Goal: Task Accomplishment & Management: Manage account settings

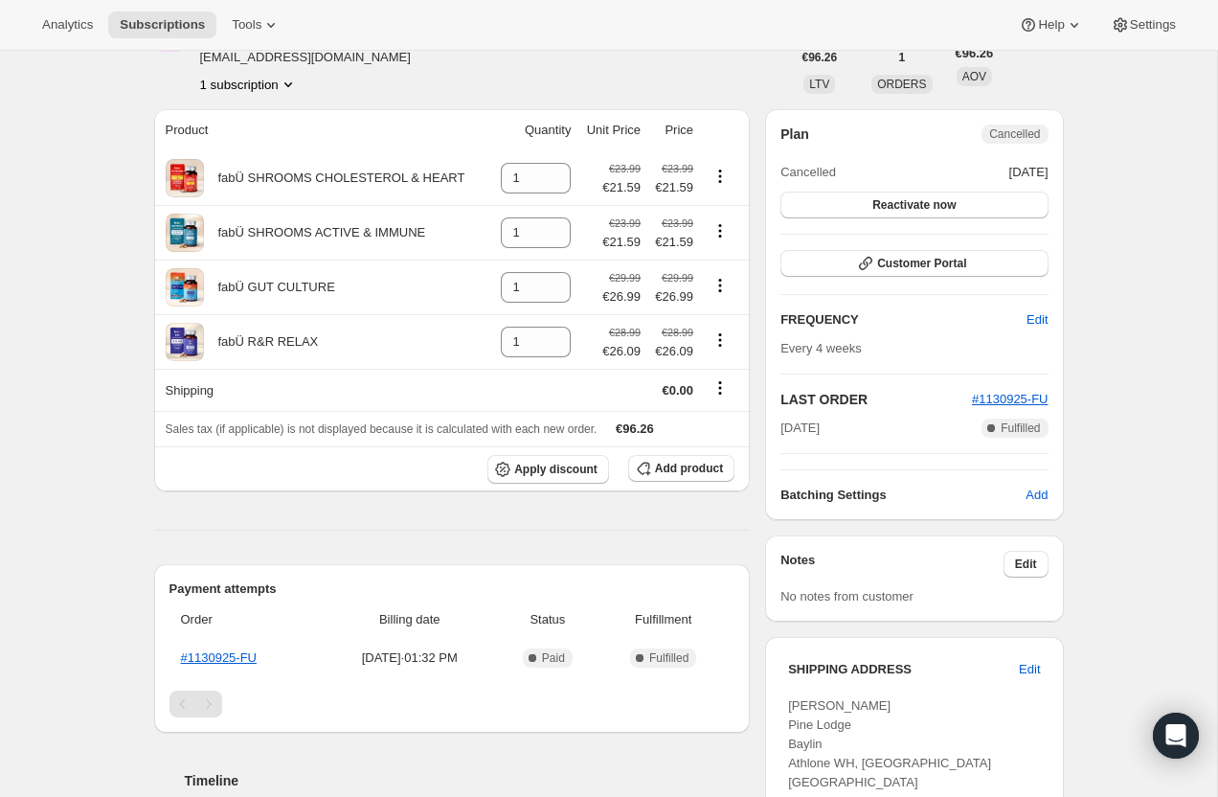
scroll to position [131, 0]
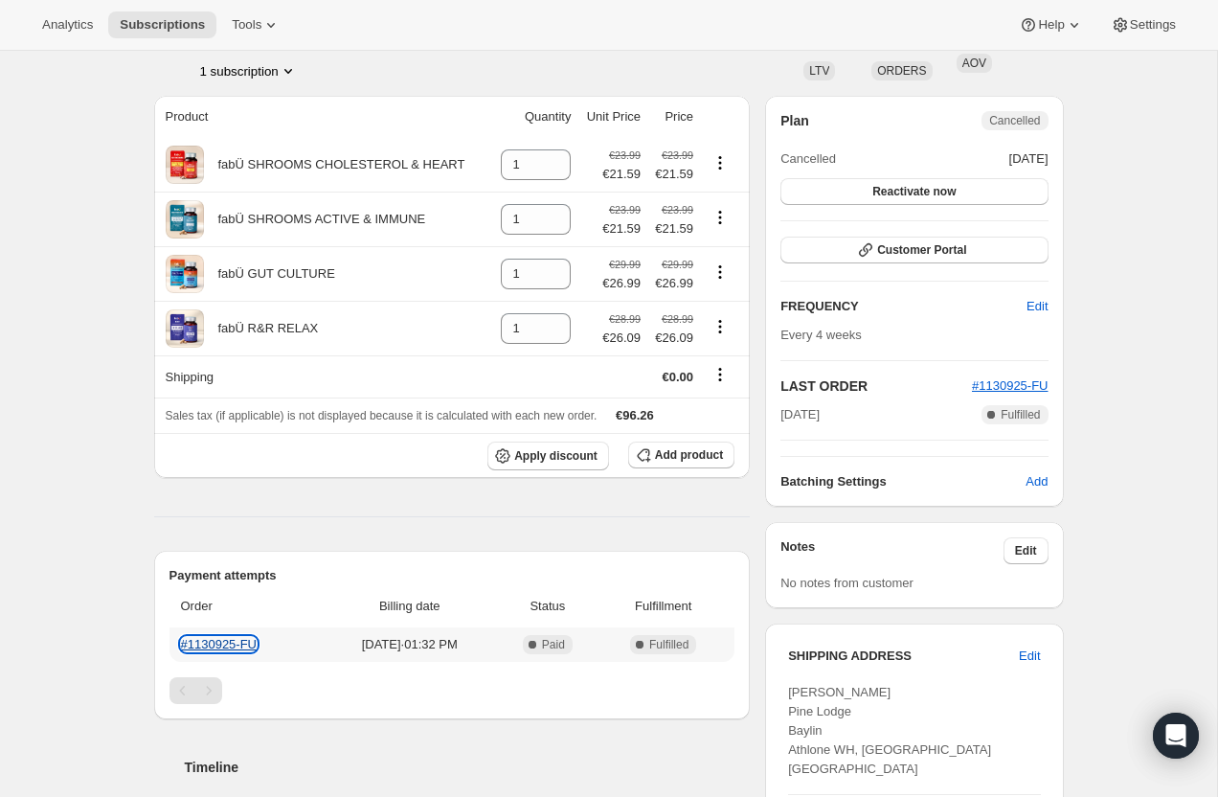
click at [226, 649] on link "#1130925-FU" at bounding box center [219, 644] width 77 height 14
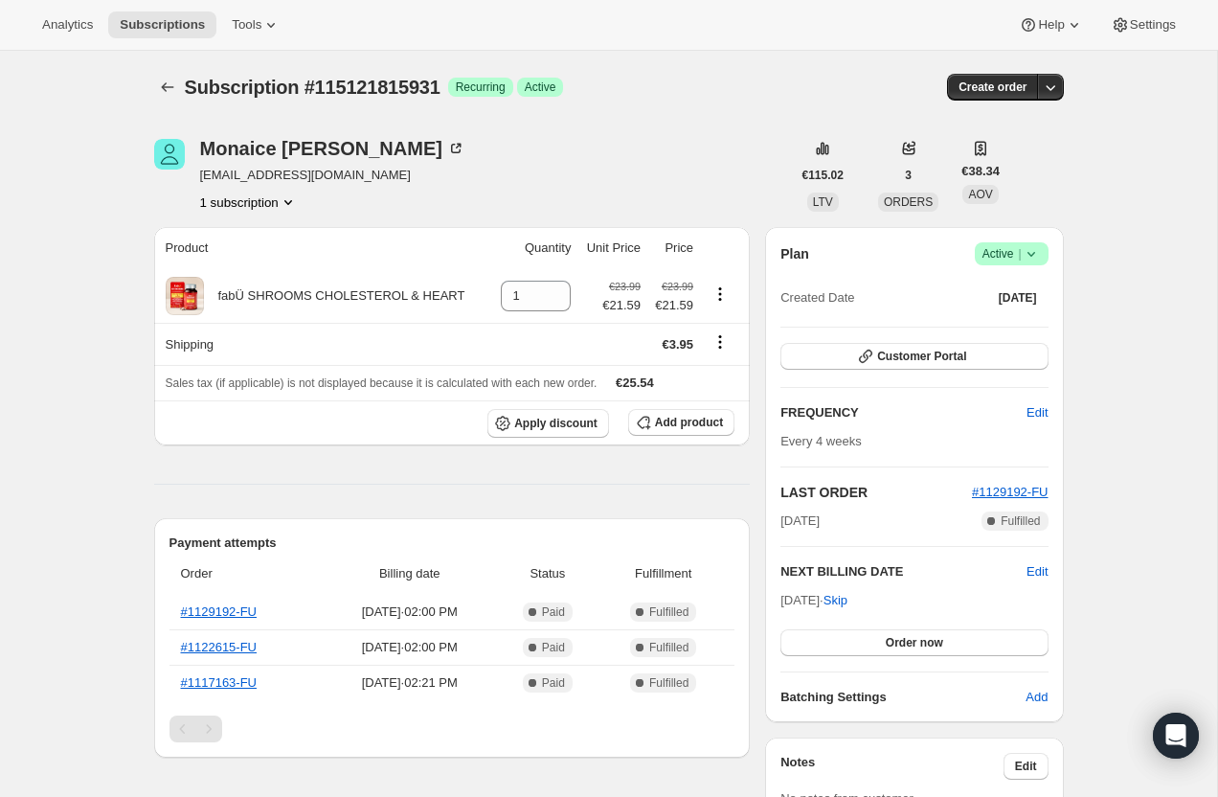
click at [1031, 249] on icon at bounding box center [1031, 253] width 19 height 19
click at [1012, 286] on span "Pause subscription" at bounding box center [1004, 291] width 105 height 14
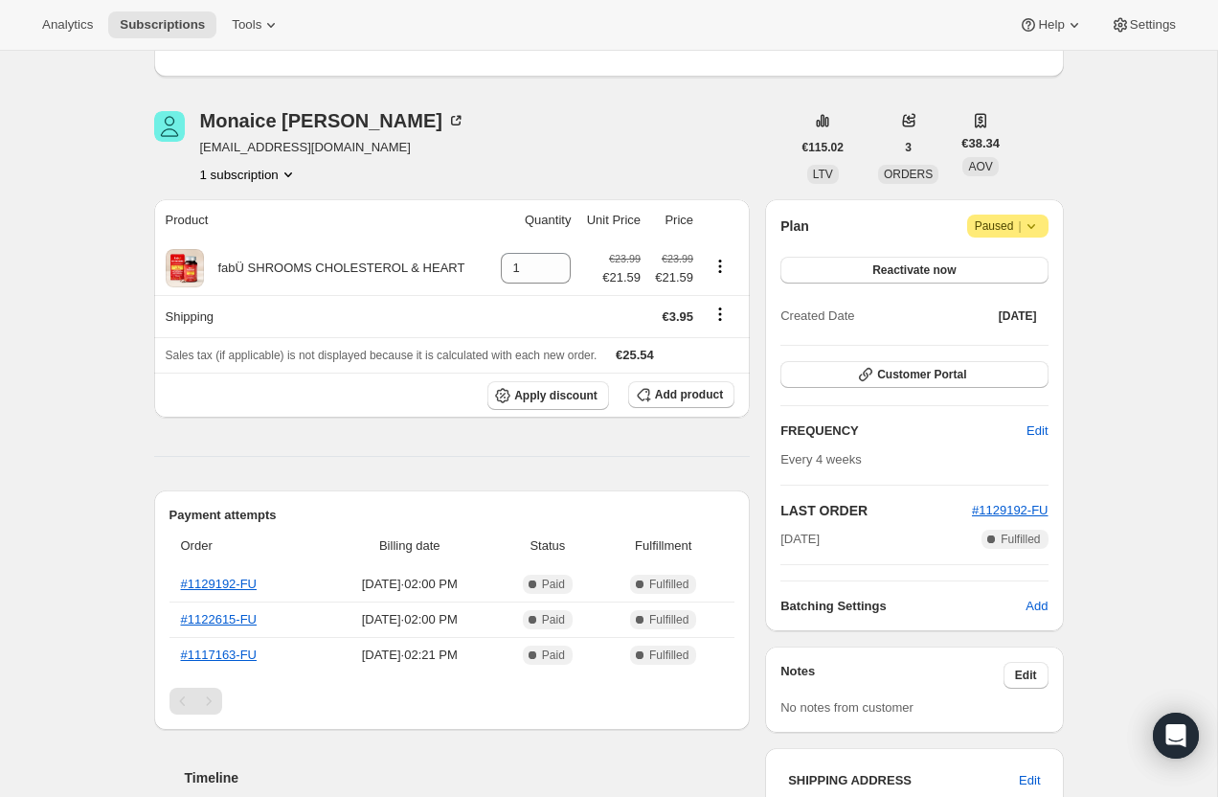
scroll to position [79, 0]
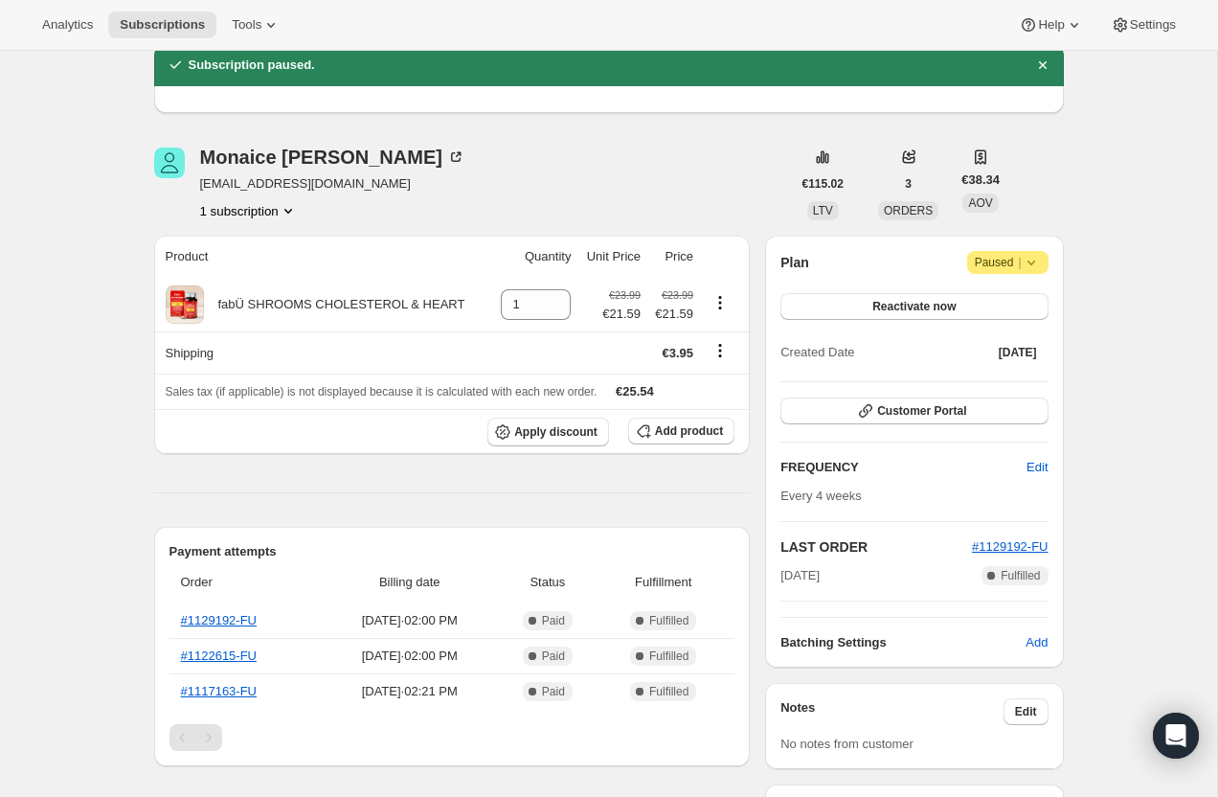
click at [1028, 260] on icon at bounding box center [1031, 262] width 8 height 5
click at [1132, 257] on div "Subscription #115121815931. This page is ready Subscription #115121815931 Succe…" at bounding box center [608, 802] width 1217 height 1663
click at [958, 300] on button "Reactivate now" at bounding box center [913, 306] width 267 height 27
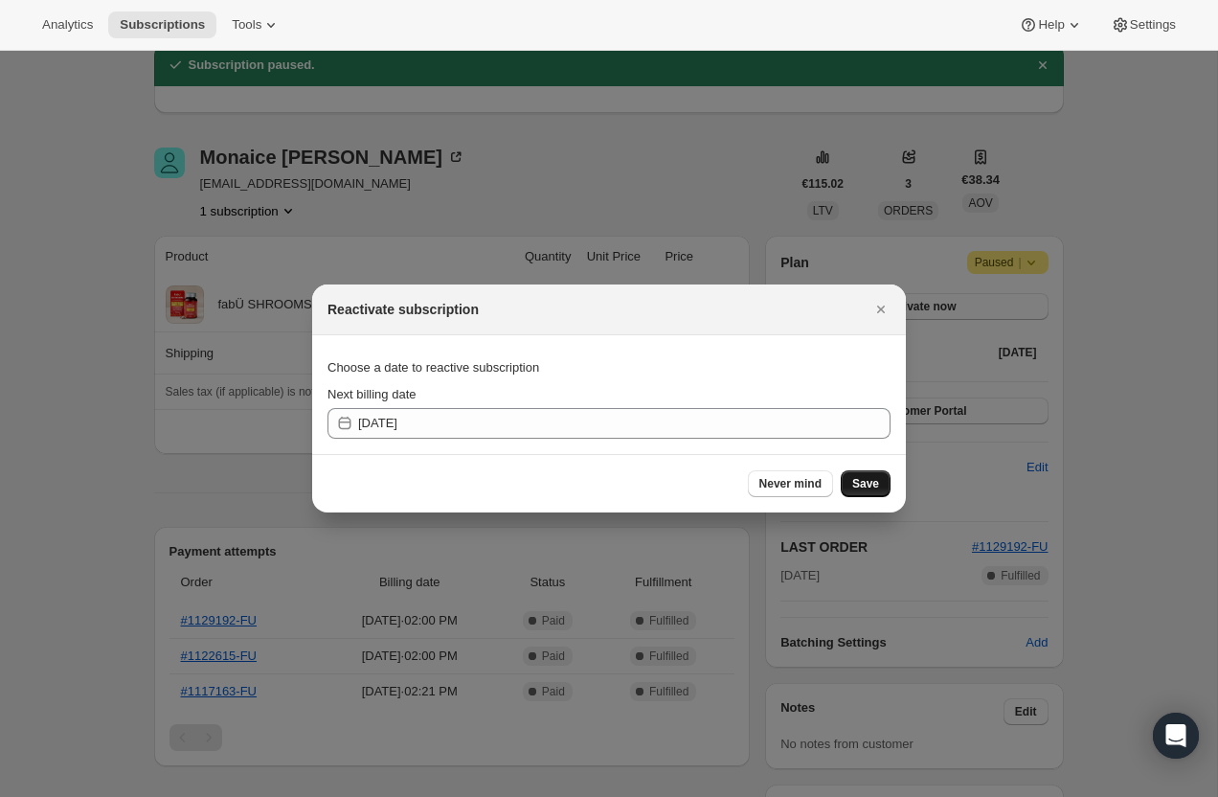
click at [869, 480] on span "Save" at bounding box center [865, 483] width 27 height 15
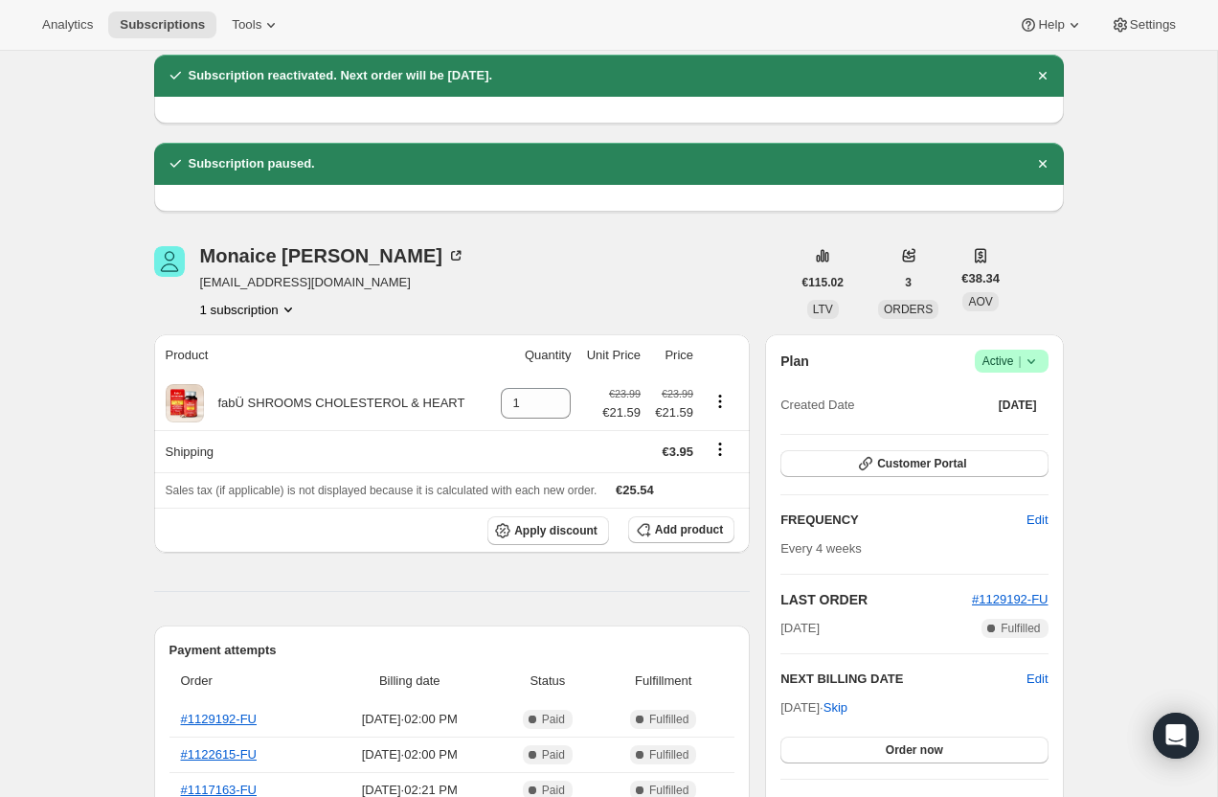
scroll to position [79, 0]
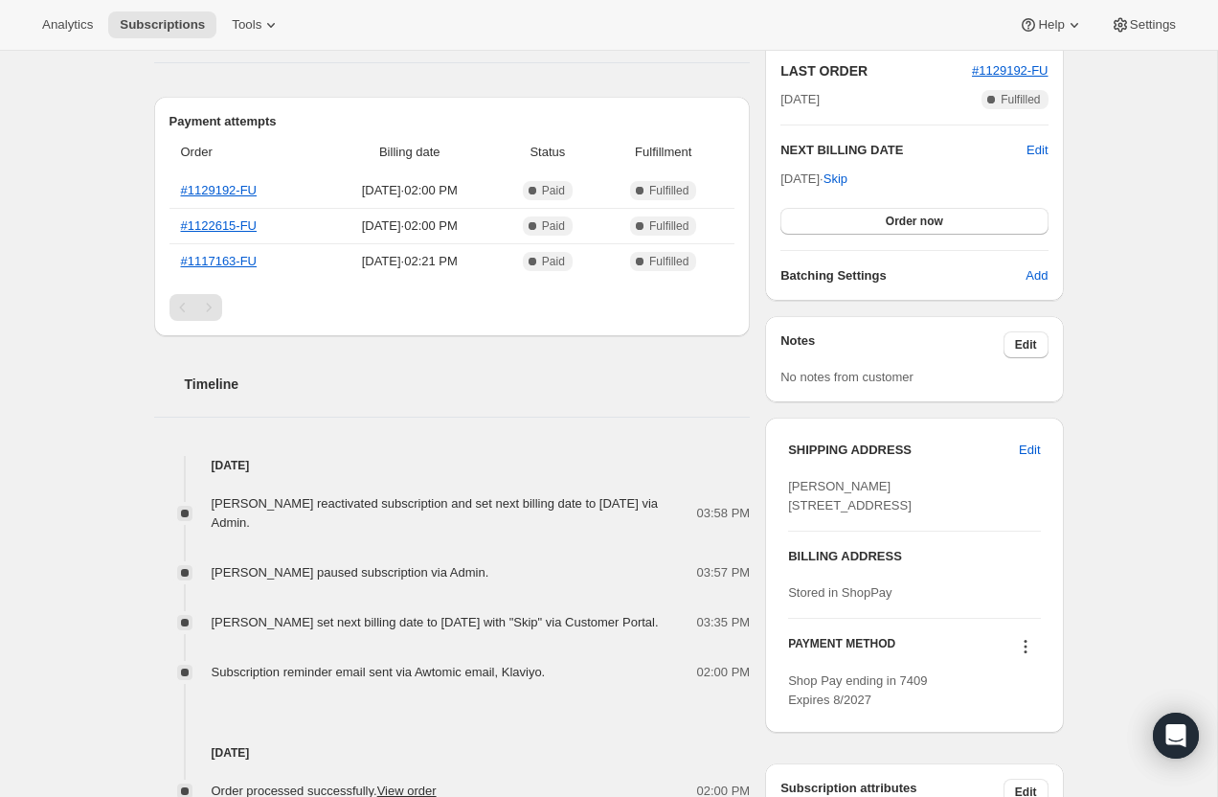
scroll to position [584, 0]
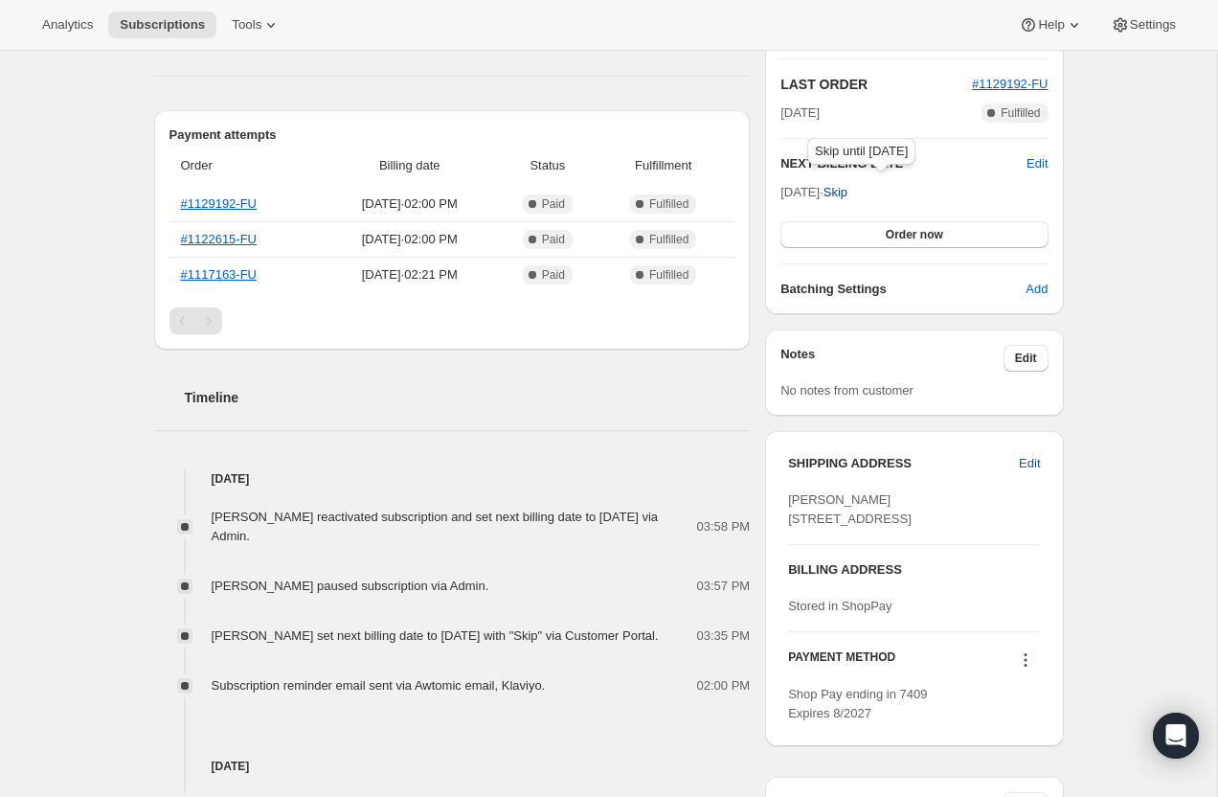
click at [848, 192] on span "Skip" at bounding box center [836, 192] width 24 height 19
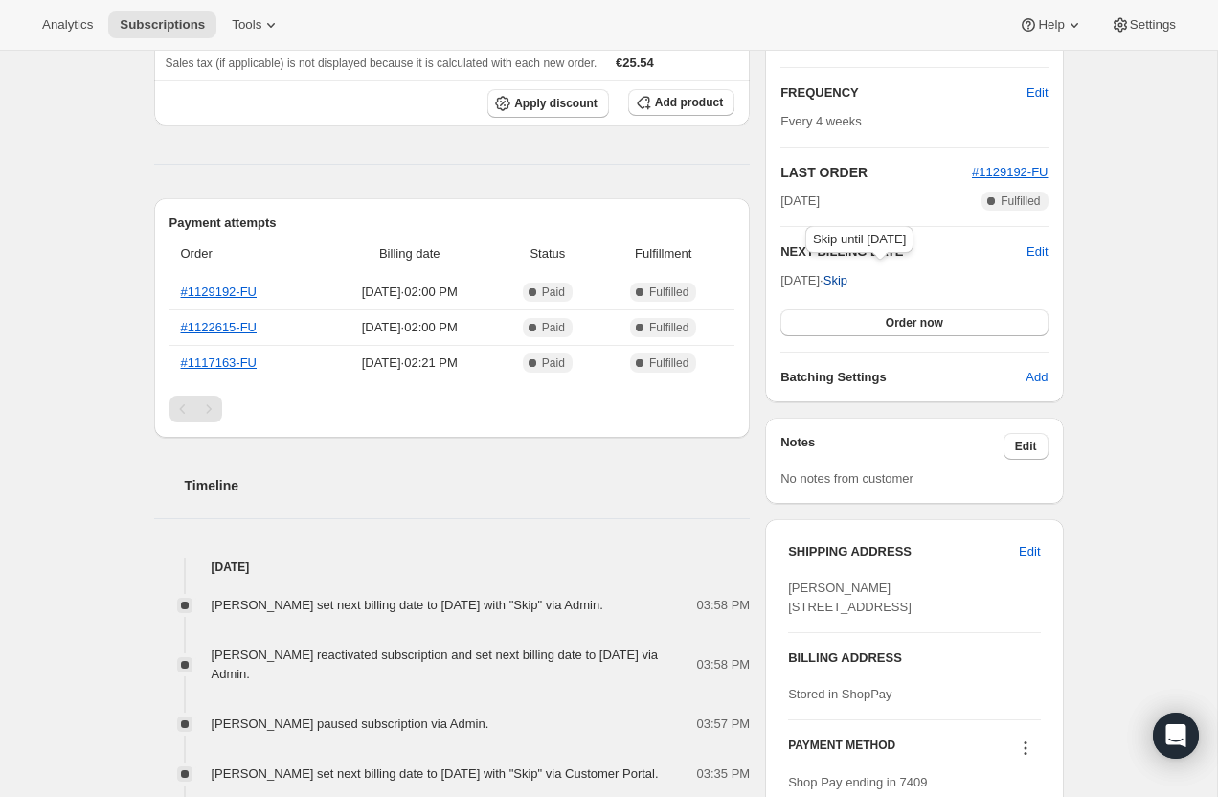
click at [848, 280] on span "Skip" at bounding box center [836, 280] width 24 height 19
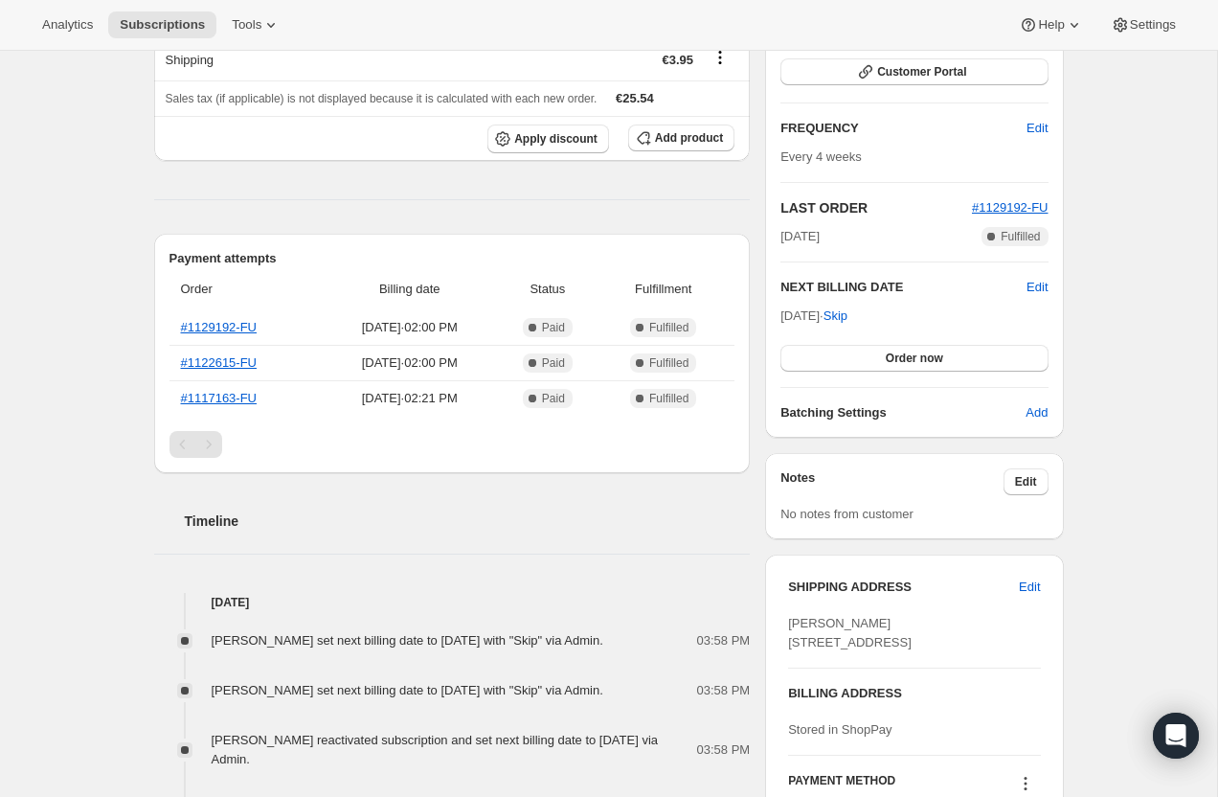
scroll to position [507, 0]
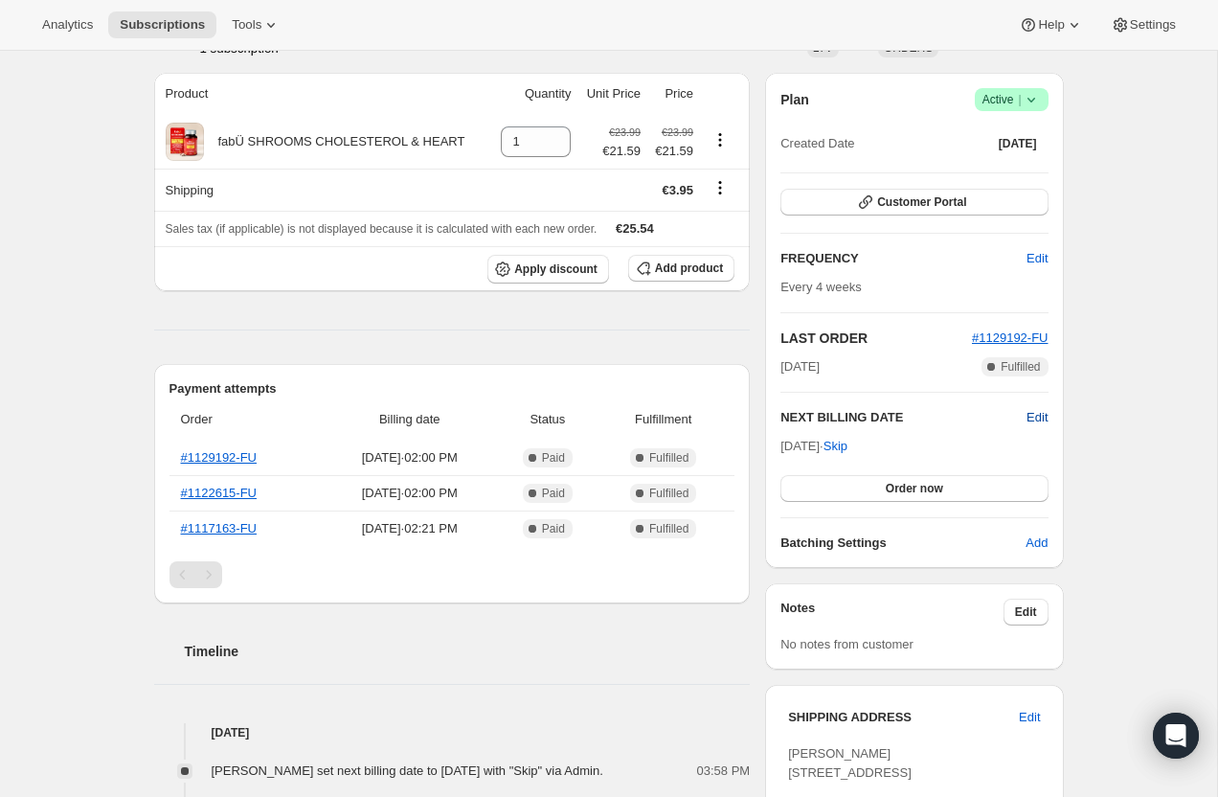
click at [1029, 413] on span "Edit" at bounding box center [1037, 417] width 21 height 19
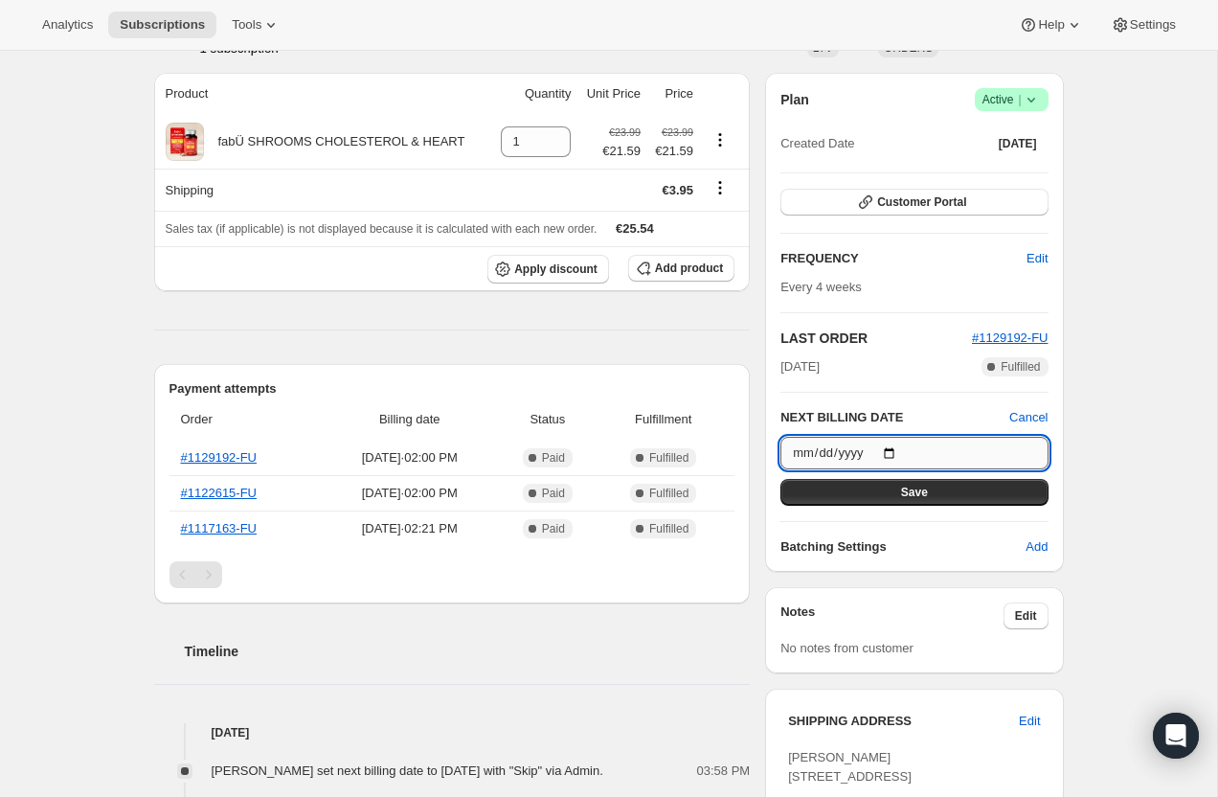
click at [888, 448] on input "2025-11-25" at bounding box center [913, 453] width 267 height 33
type input "2025-11-01"
click at [946, 494] on button "Save" at bounding box center [913, 492] width 267 height 27
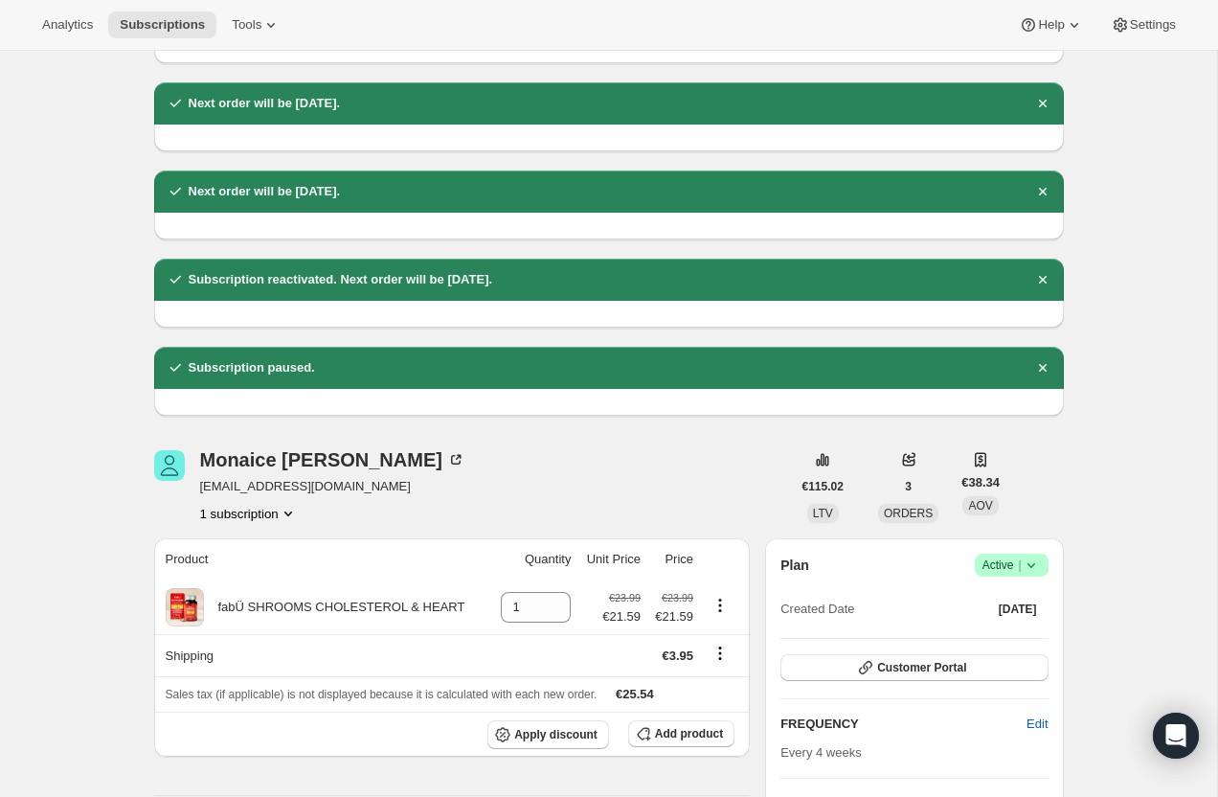
scroll to position [0, 0]
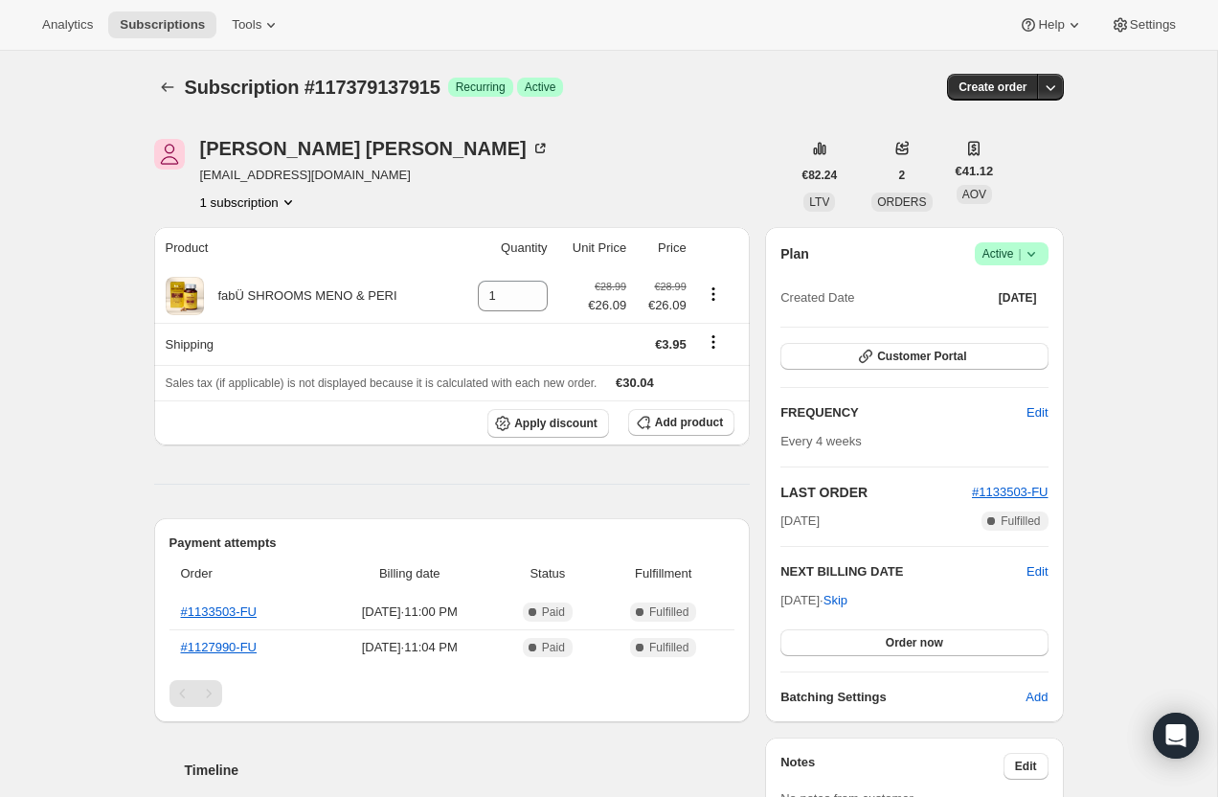
click at [1029, 254] on icon at bounding box center [1031, 254] width 8 height 5
click at [998, 326] on span "Cancel subscription" at bounding box center [1006, 324] width 108 height 14
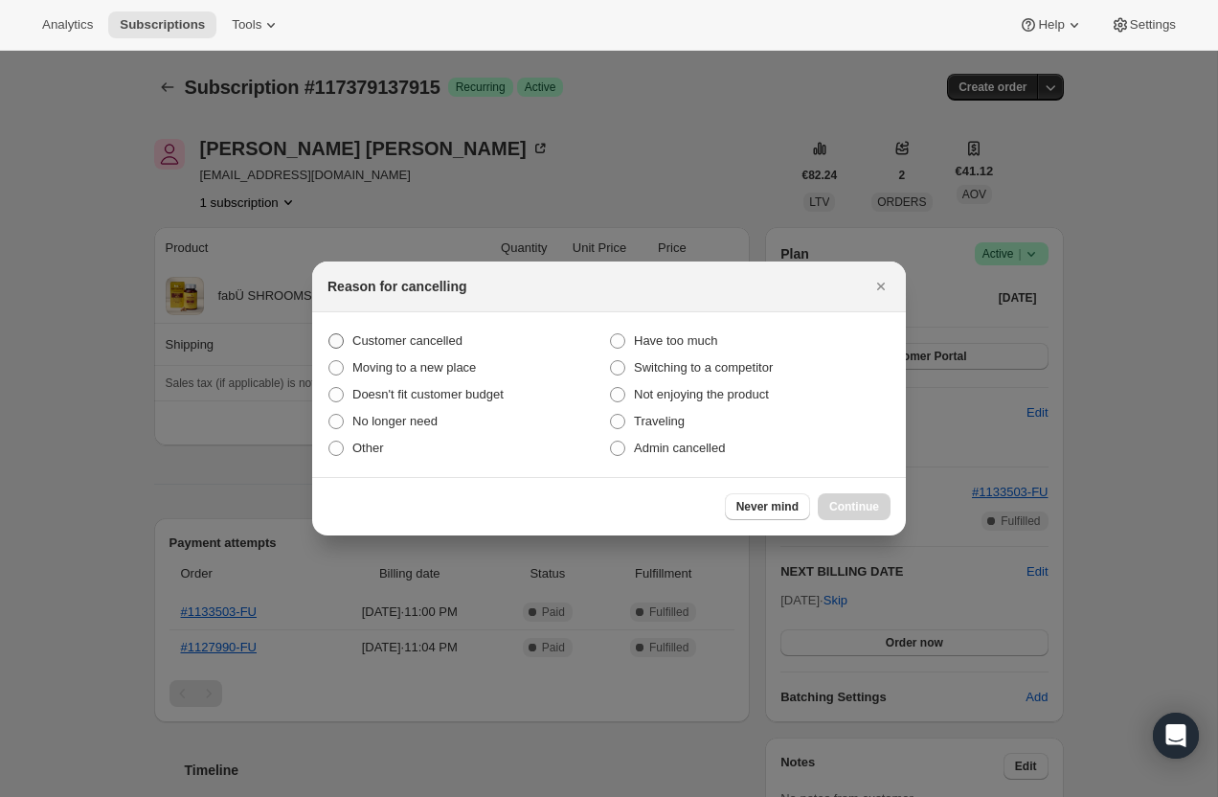
click at [449, 341] on span "Customer cancelled" at bounding box center [407, 340] width 110 height 14
click at [329, 334] on input "Customer cancelled" at bounding box center [328, 333] width 1 height 1
radio input "true"
click at [849, 511] on span "Continue" at bounding box center [854, 506] width 50 height 15
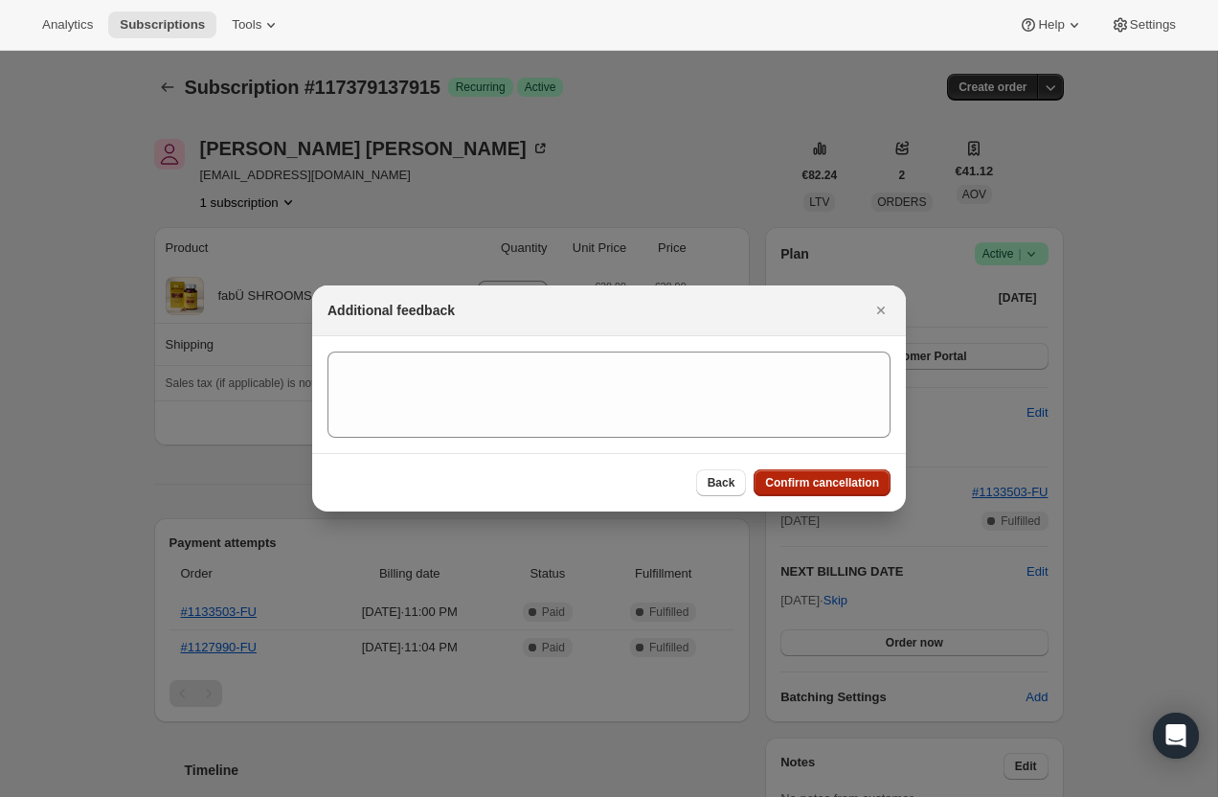
click at [806, 481] on span "Confirm cancellation" at bounding box center [822, 482] width 114 height 15
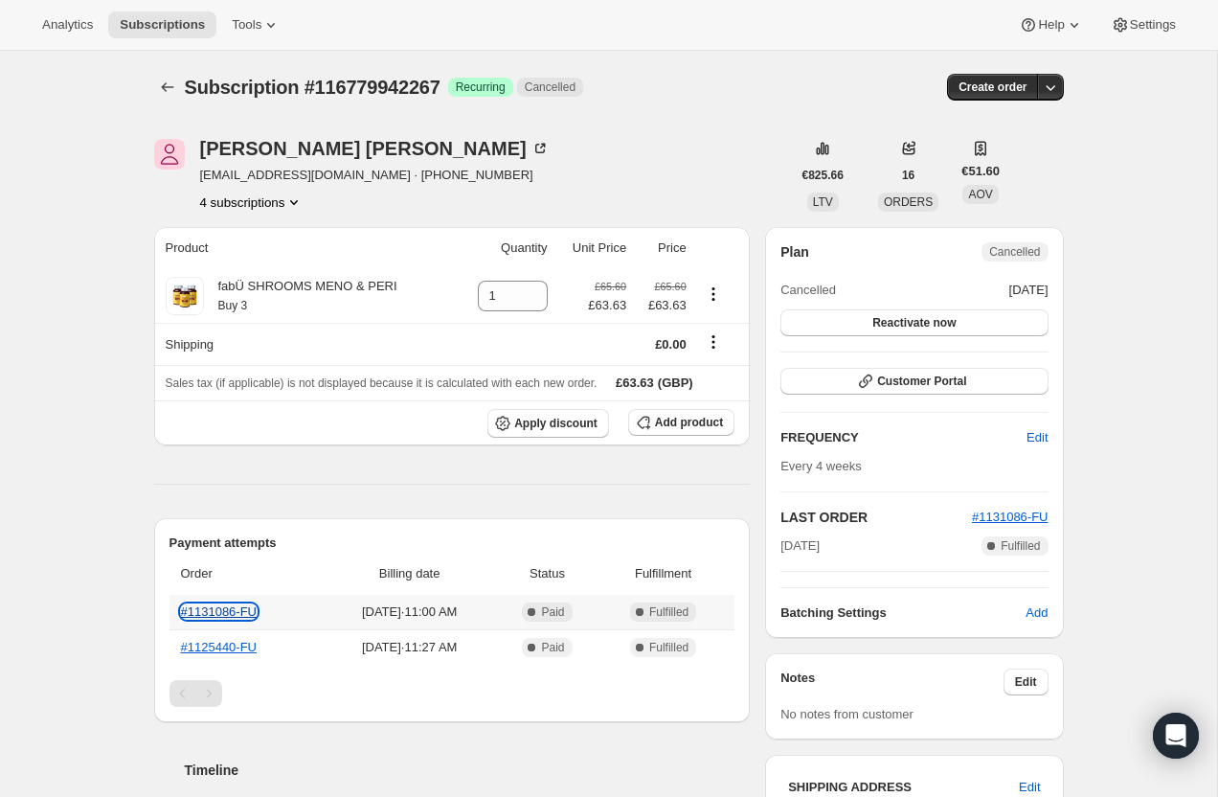
click at [209, 613] on link "#1131086-FU" at bounding box center [219, 611] width 77 height 14
drag, startPoint x: 266, startPoint y: 611, endPoint x: 167, endPoint y: 608, distance: 99.6
click at [167, 608] on div "Payment attempts Order Billing date Status Fulfillment #1131086-FU [DATE] · 11:…" at bounding box center [452, 620] width 597 height 204
click at [282, 606] on th "#1131086-FU" at bounding box center [246, 612] width 153 height 34
drag, startPoint x: 282, startPoint y: 606, endPoint x: 178, endPoint y: 607, distance: 103.4
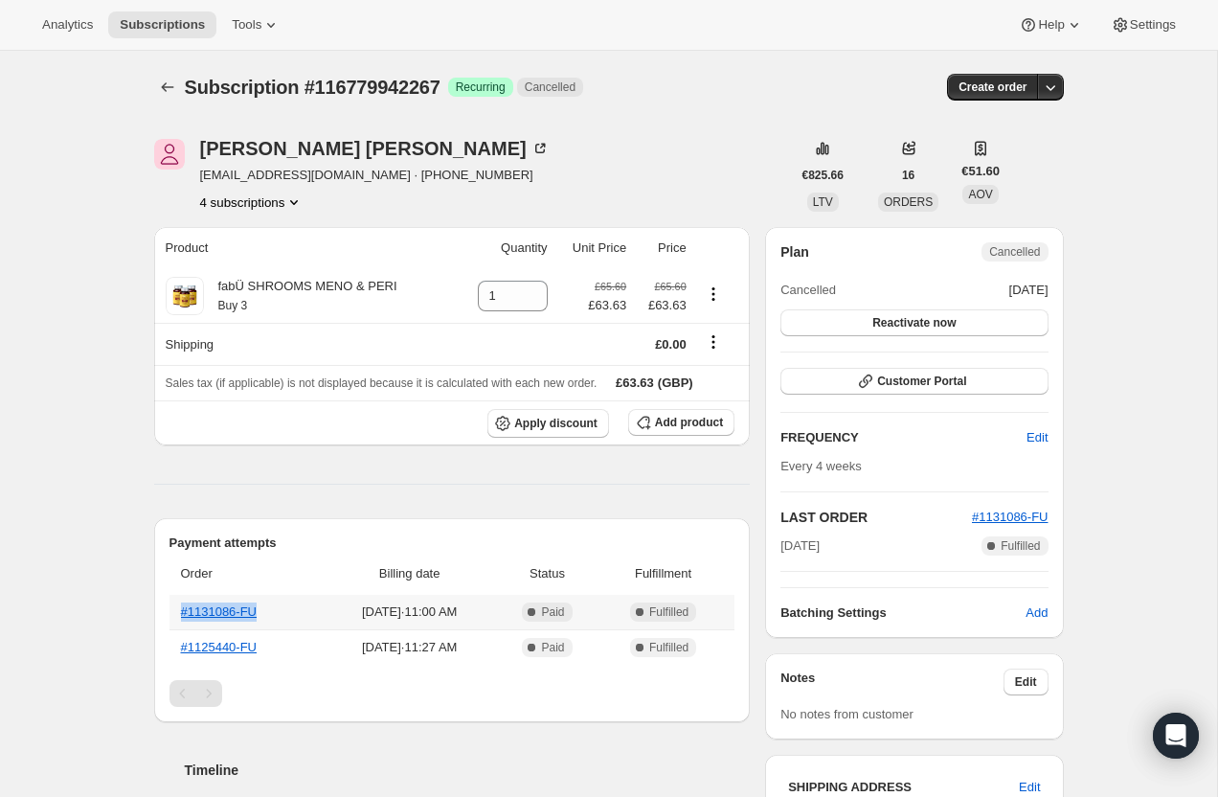
click at [178, 607] on th "#1131086-FU" at bounding box center [246, 612] width 153 height 34
copy link "#1131086-FU"
click at [224, 612] on link "#1131086-FU" at bounding box center [219, 611] width 77 height 14
